Goal: Task Accomplishment & Management: Complete application form

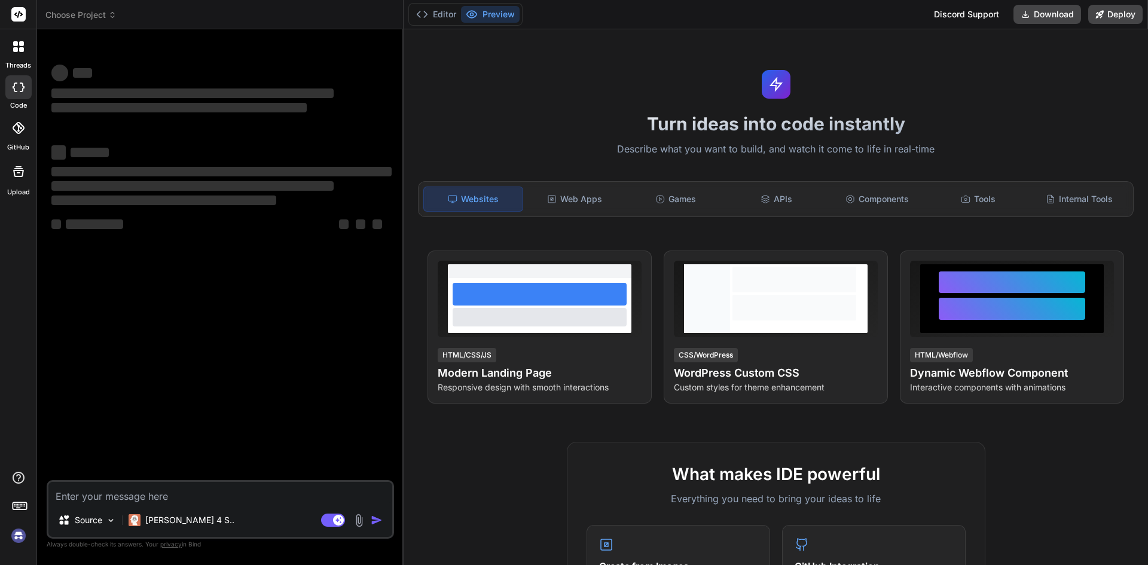
type textarea "Sign in public async Task<GetSMSMessageInfoResponse?> SendText(string toNumber,…"
type textarea "x"
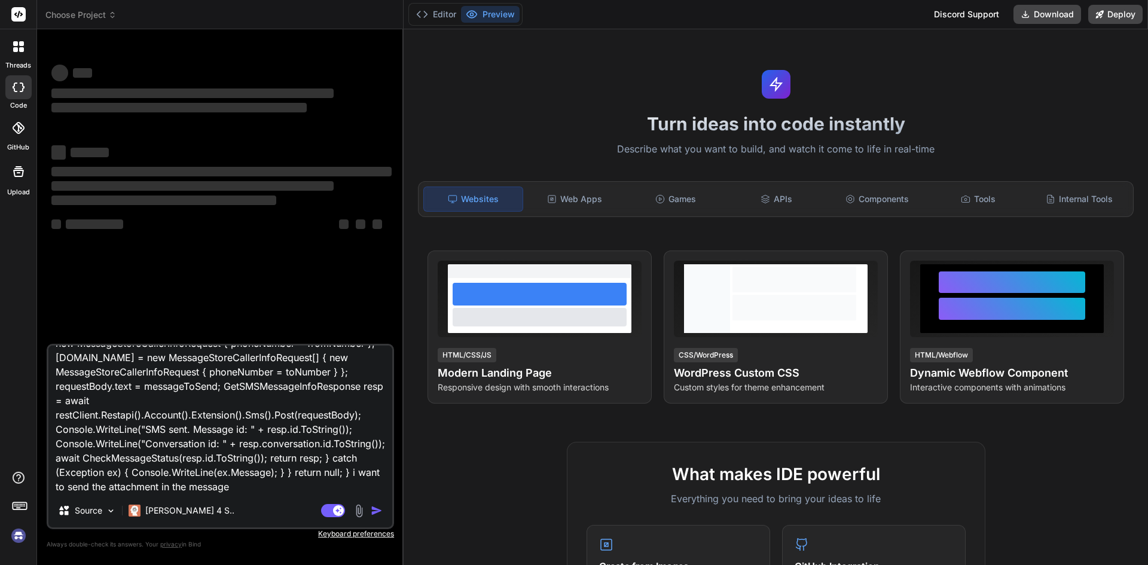
type textarea "Sign in public async Task<GetSMSMessageInfoResponse?> SendText(string toNumber,…"
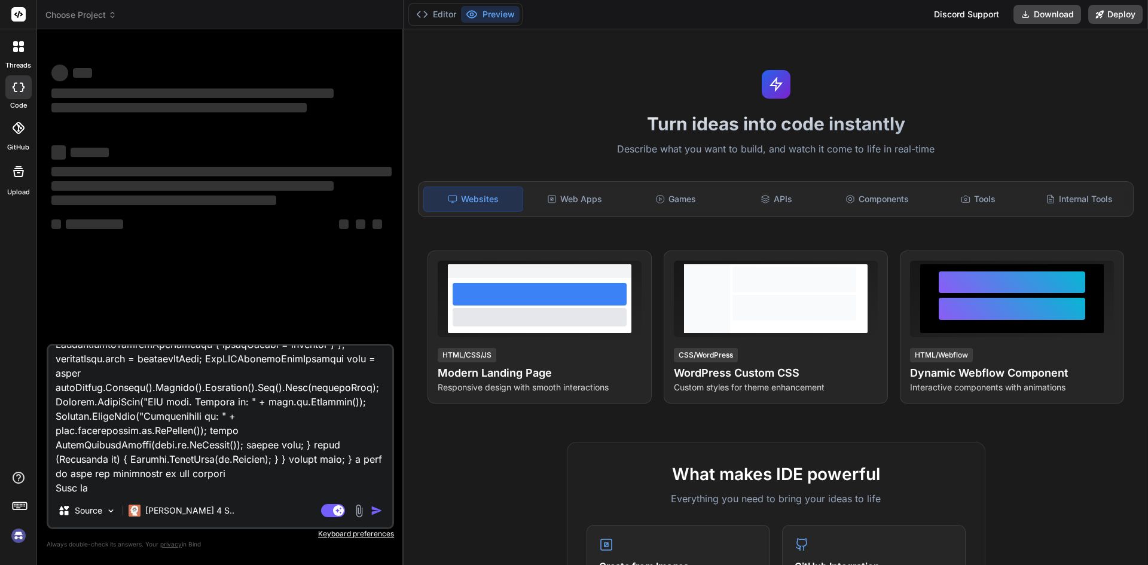
scroll to position [417, 0]
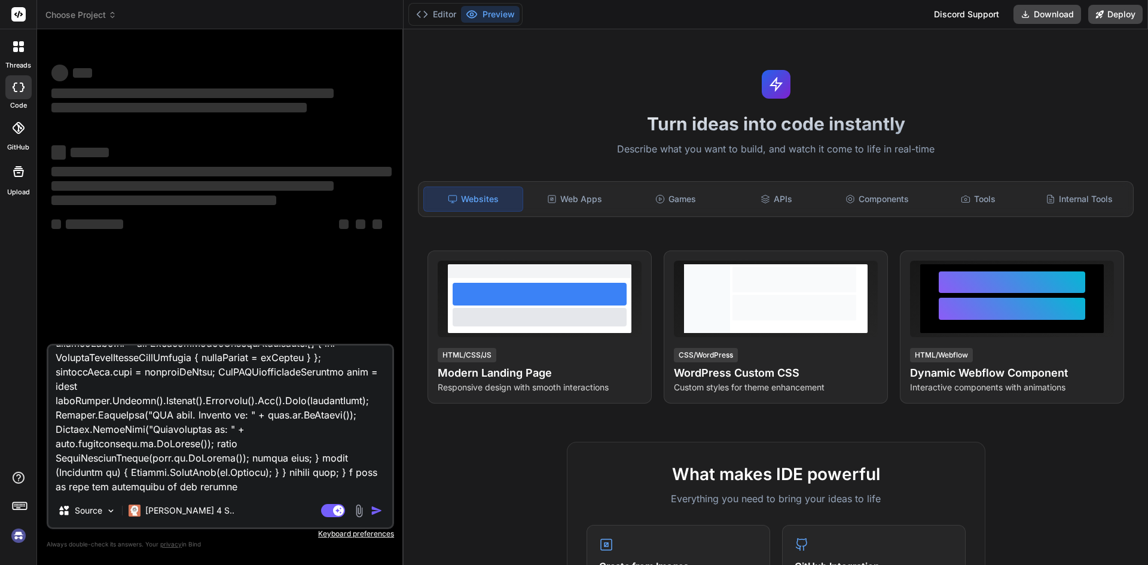
type textarea "x"
type textarea "Sign in public async Task<GetSMSMessageInfoResponse?> SendText(string toNumber,…"
type textarea "x"
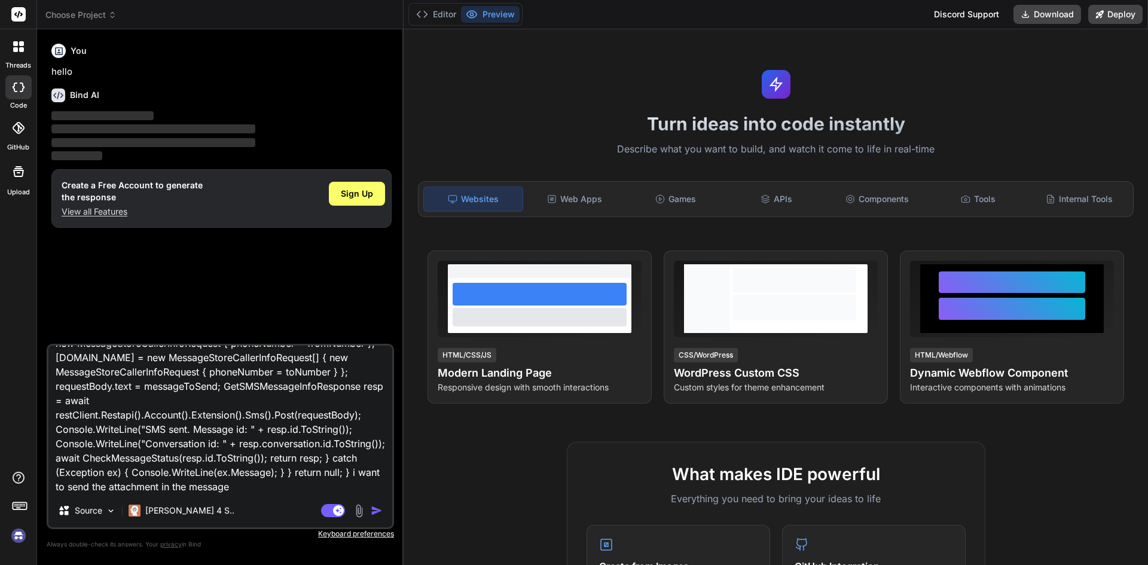
scroll to position [145, 0]
type textarea "Sign in public async Task<GetSMSMessageInfoResponse?> SendText(string toNumber,…"
click at [359, 199] on span "Sign Up" at bounding box center [357, 194] width 32 height 12
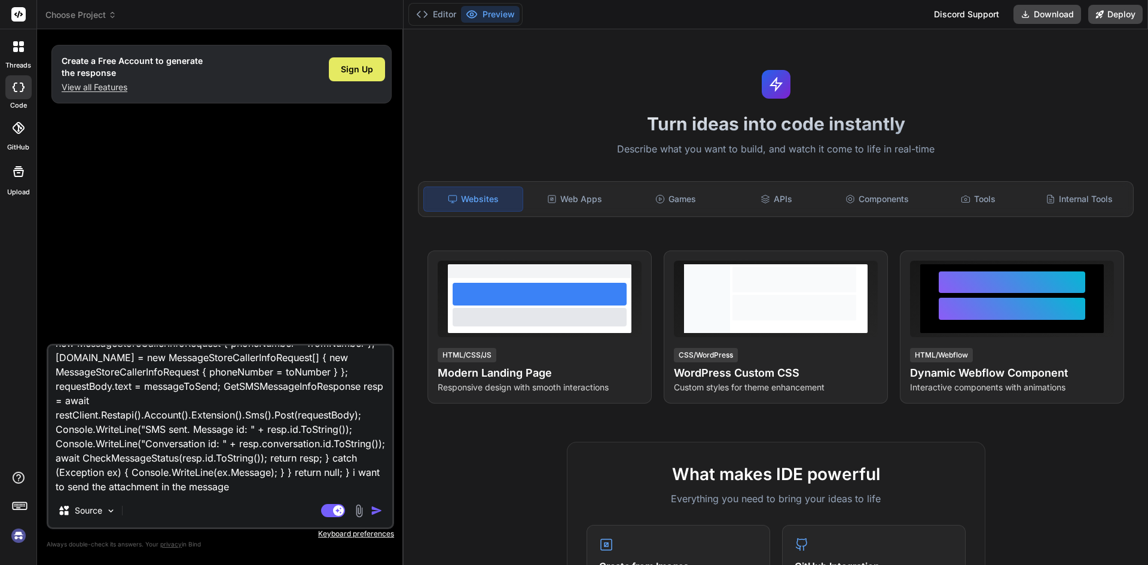
type textarea "x"
click at [214, 421] on textarea "Sign in public async Task<GetSMSMessageInfoResponse?> SendText(string toNumber,…" at bounding box center [220, 420] width 344 height 148
type textarea "x"
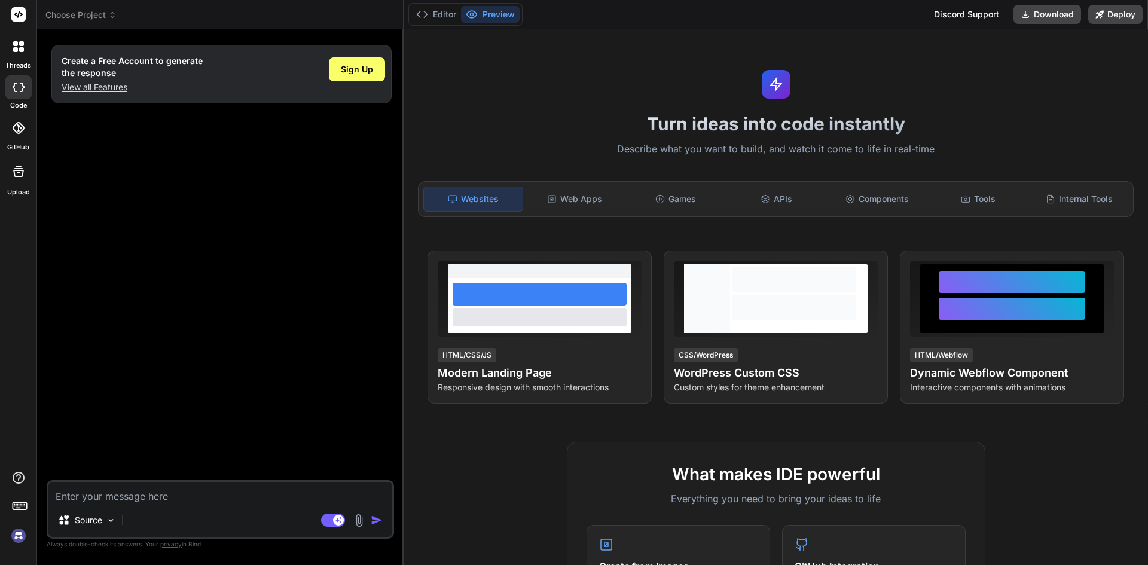
scroll to position [0, 0]
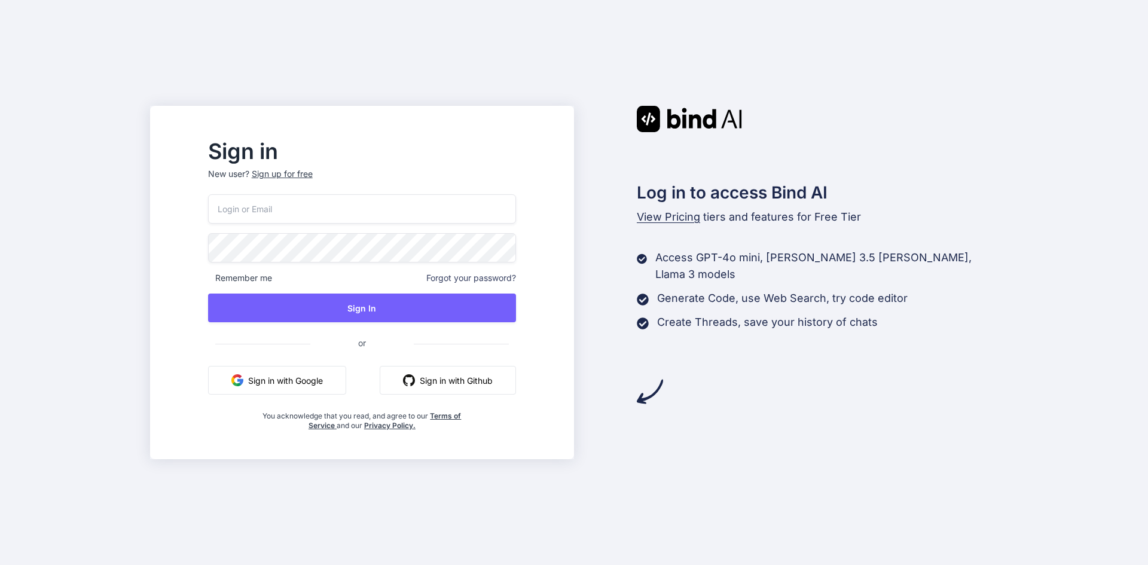
click at [396, 201] on input "email" at bounding box center [362, 208] width 308 height 29
type input "[PERSON_NAME][EMAIL_ADDRESS][DOMAIN_NAME]"
click at [357, 207] on input "[PERSON_NAME][EMAIL_ADDRESS][DOMAIN_NAME]" at bounding box center [362, 208] width 308 height 29
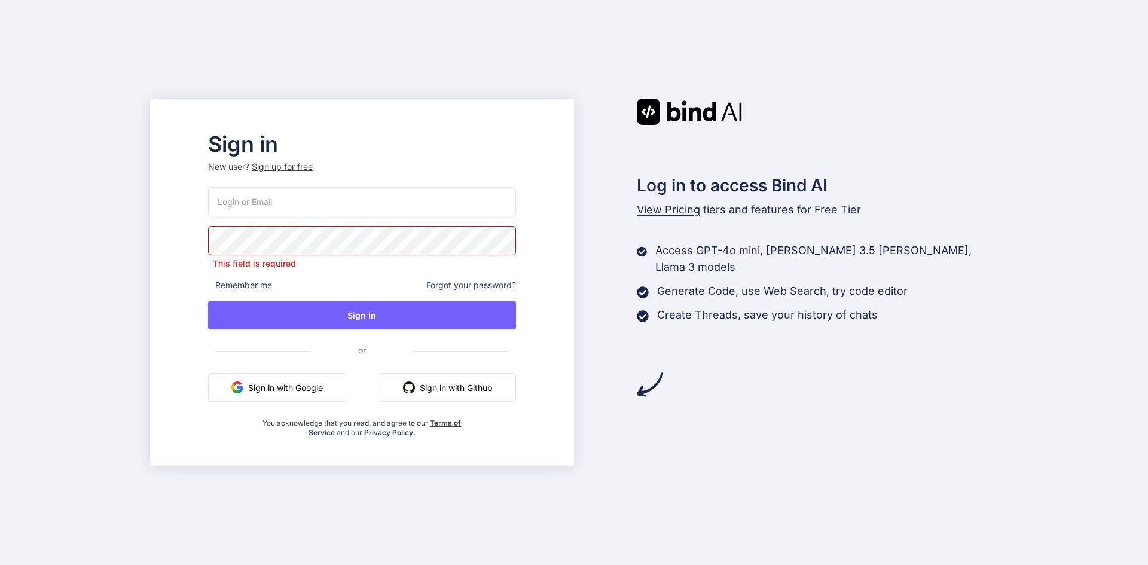
click at [389, 136] on h2 "Sign in" at bounding box center [362, 144] width 308 height 19
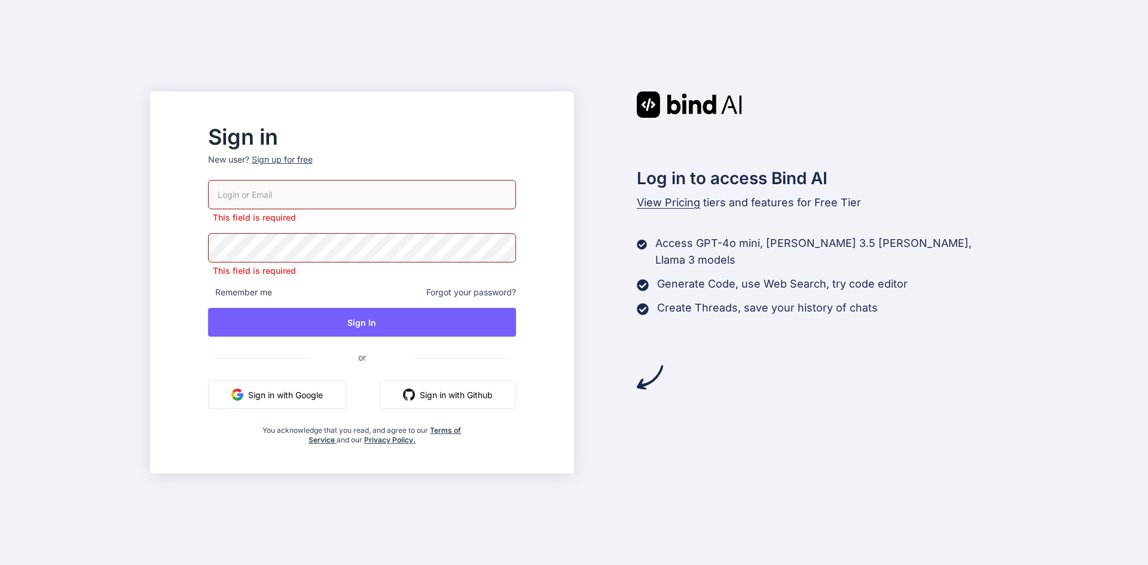
click at [313, 163] on div "Sign up for free" at bounding box center [282, 160] width 61 height 12
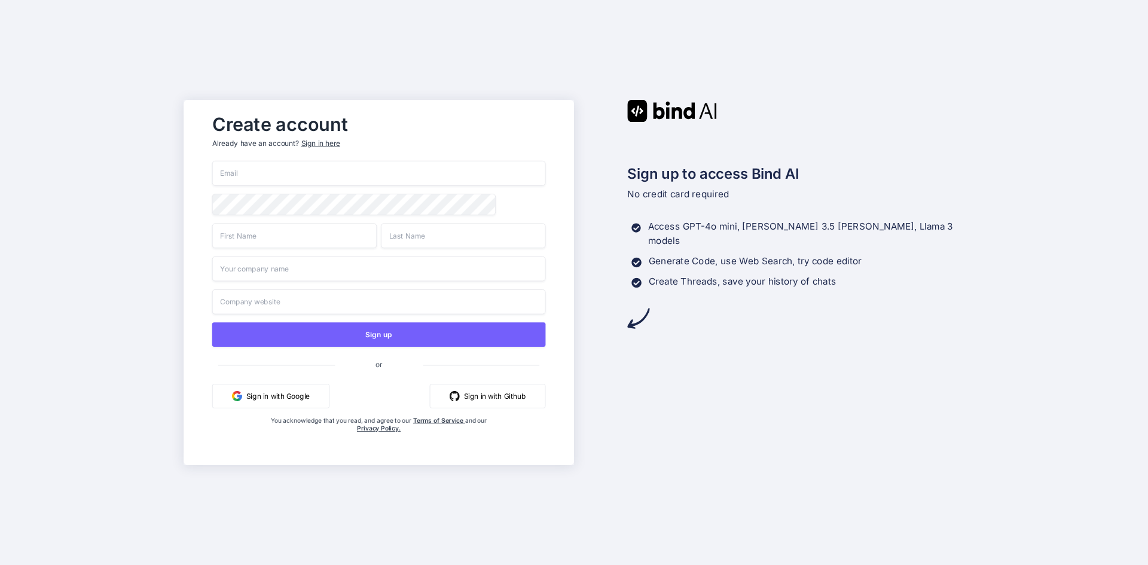
click at [313, 169] on input "email" at bounding box center [379, 173] width 334 height 25
type input "[PERSON_NAME][EMAIL_ADDRESS][DOMAIN_NAME]"
click at [302, 244] on input "text" at bounding box center [294, 235] width 164 height 25
type input "Aman"
type input "[PERSON_NAME]"
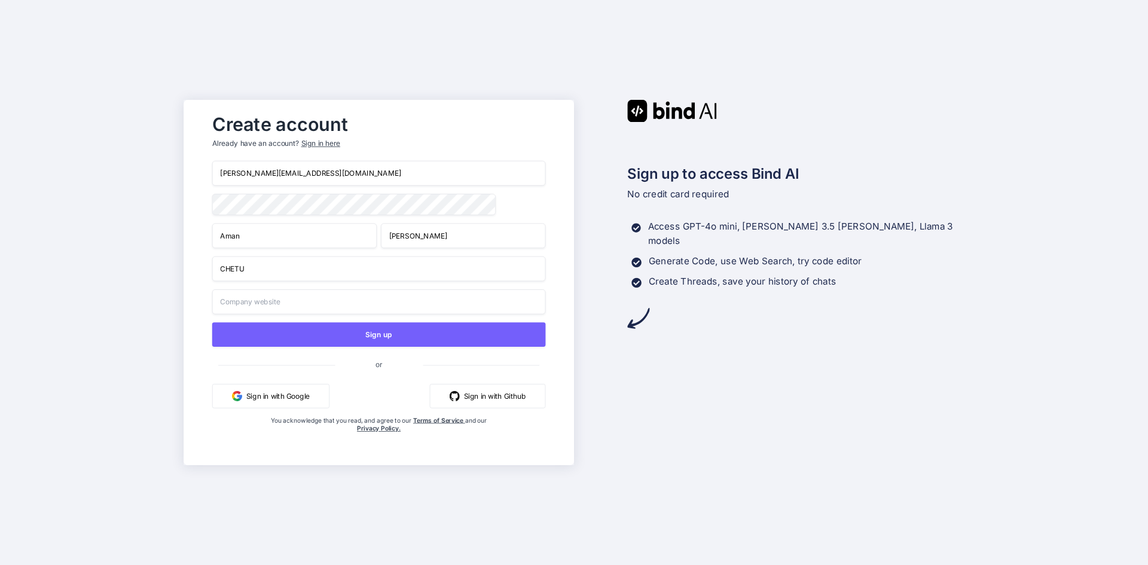
type input "CHETU"
type input "[DOMAIN_NAME]"
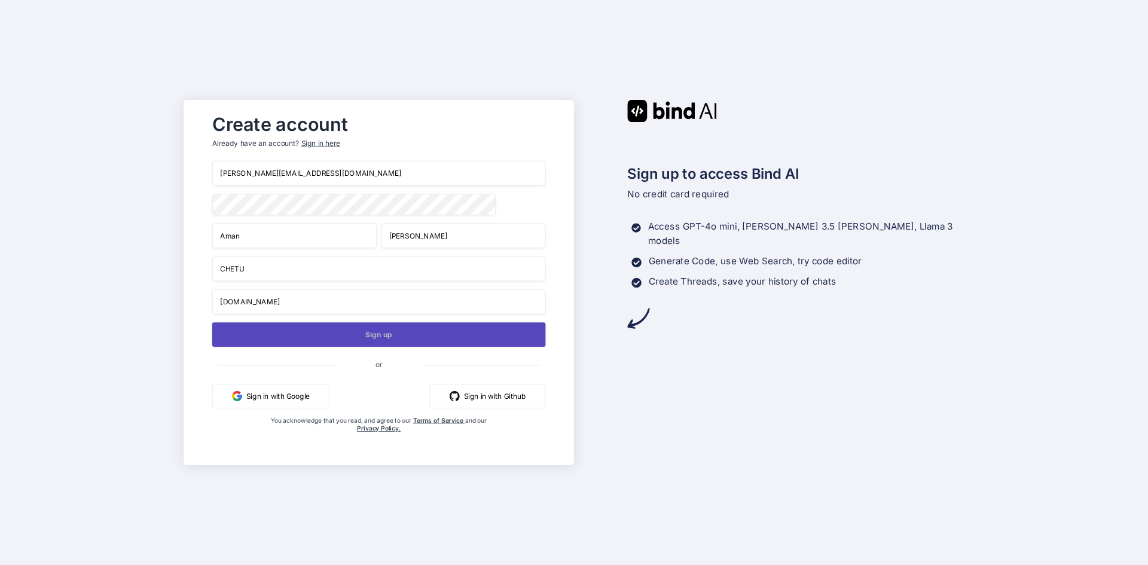
click at [413, 343] on button "Sign up" at bounding box center [379, 334] width 334 height 25
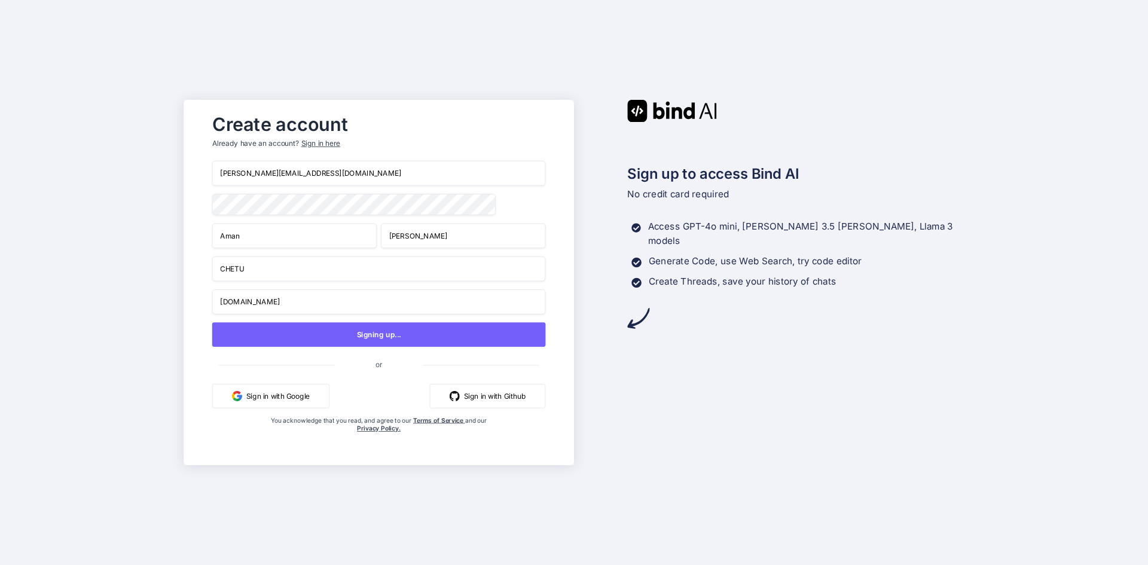
drag, startPoint x: 311, startPoint y: 161, endPoint x: 206, endPoint y: 166, distance: 104.7
click at [206, 166] on div "Create account Already have an account? Sign in here [PERSON_NAME][EMAIL_ADDRES…" at bounding box center [379, 282] width 358 height 349
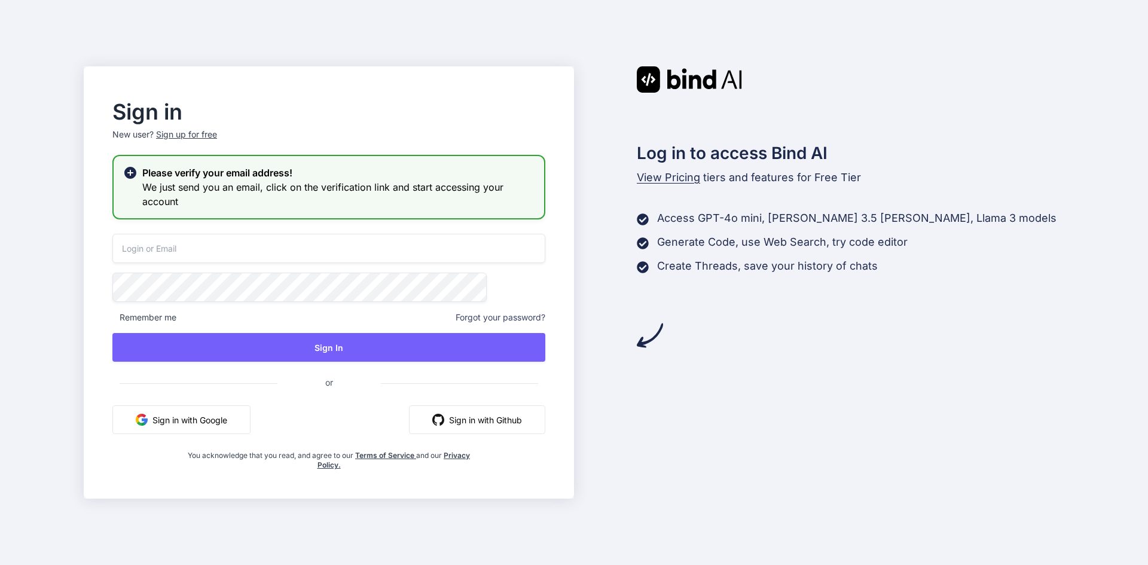
type input "[PERSON_NAME][EMAIL_ADDRESS][DOMAIN_NAME]"
click at [335, 243] on input "[PERSON_NAME][EMAIL_ADDRESS][DOMAIN_NAME]" at bounding box center [328, 248] width 433 height 29
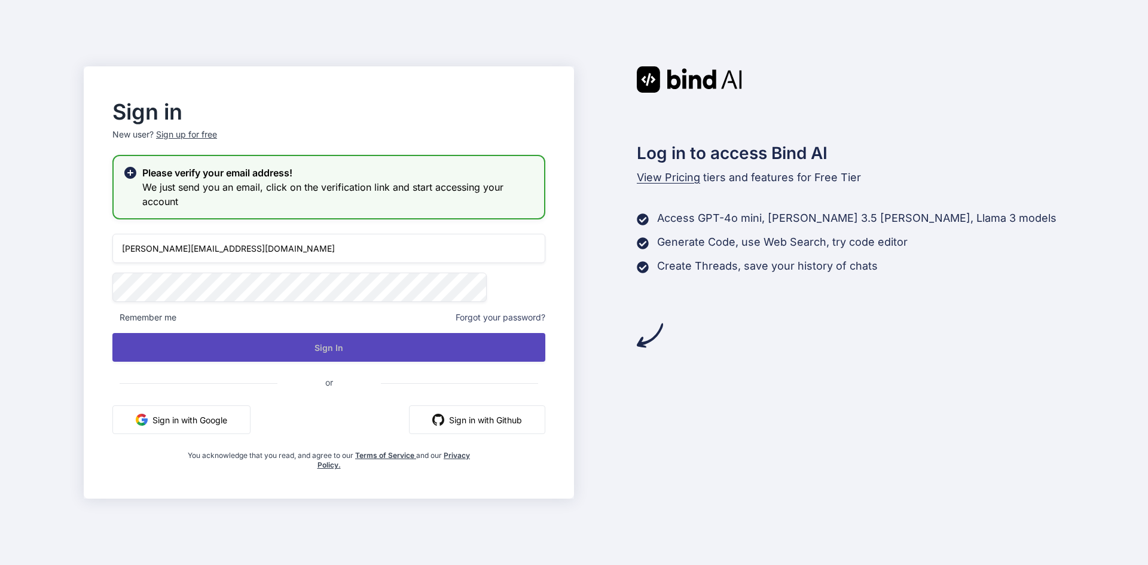
click at [358, 351] on button "Sign In" at bounding box center [328, 347] width 433 height 29
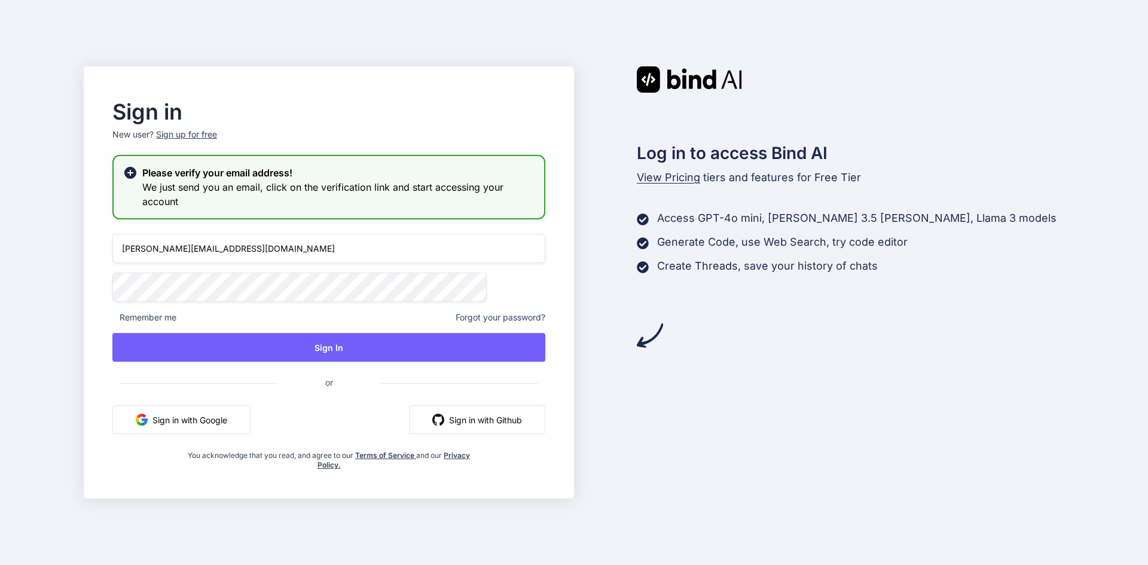
click at [260, 365] on div "[PERSON_NAME][EMAIL_ADDRESS][DOMAIN_NAME] Remember me Forgot your password? Sig…" at bounding box center [328, 352] width 433 height 236
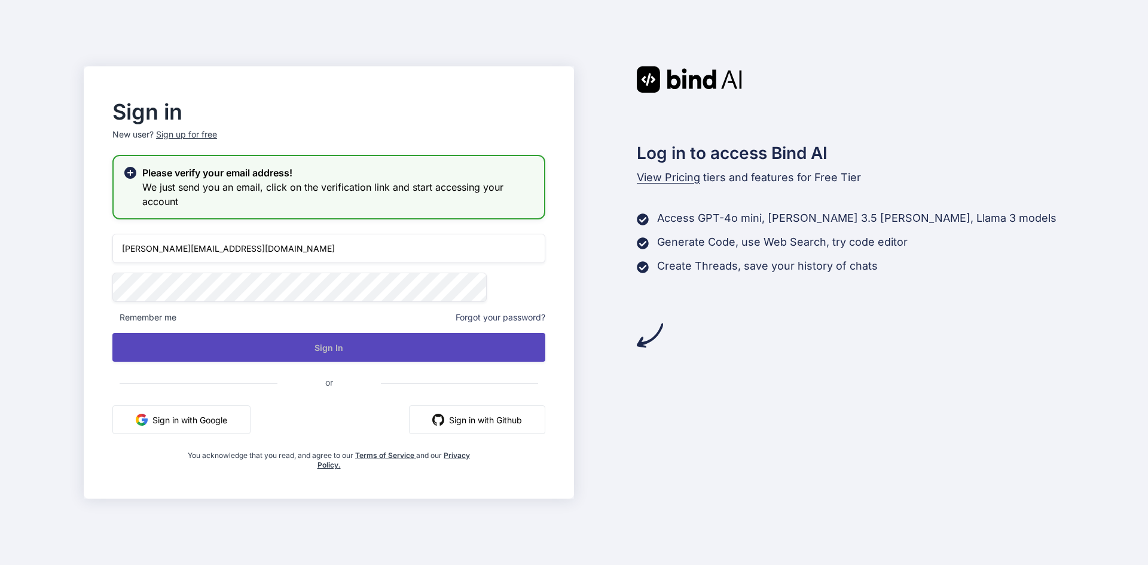
click at [344, 344] on button "Sign In" at bounding box center [328, 347] width 433 height 29
click at [352, 341] on button "Sign In" at bounding box center [328, 347] width 433 height 29
